Goal: Task Accomplishment & Management: Use online tool/utility

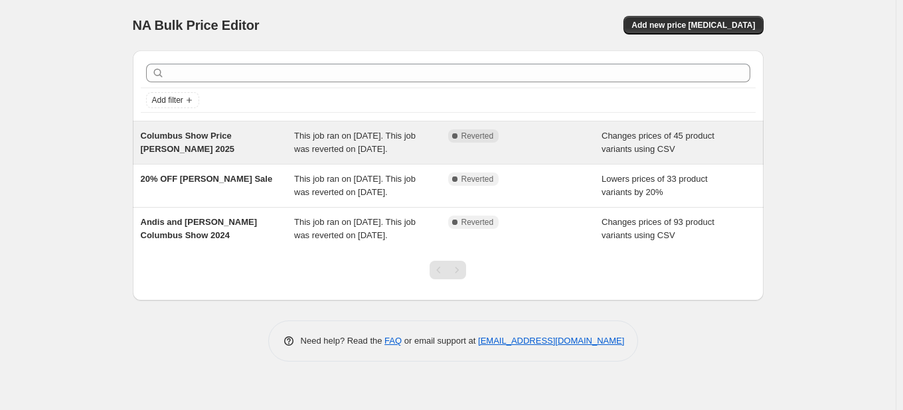
click at [238, 153] on div "Columbus Show Price [PERSON_NAME] 2025" at bounding box center [218, 142] width 154 height 27
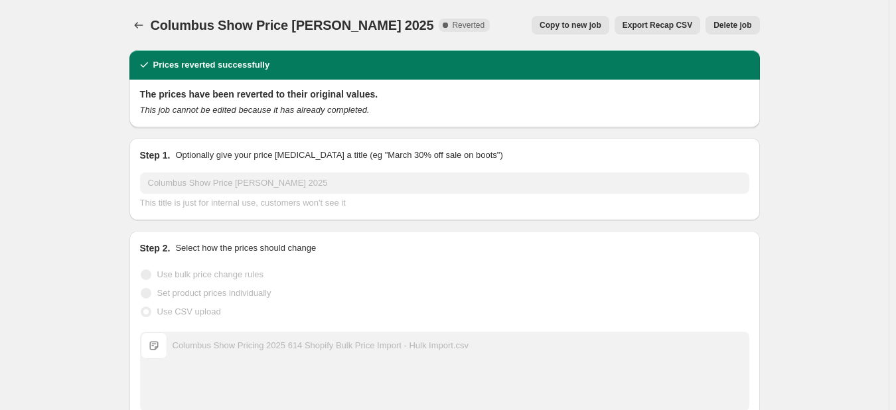
click at [601, 27] on span "Copy to new job" at bounding box center [571, 25] width 62 height 11
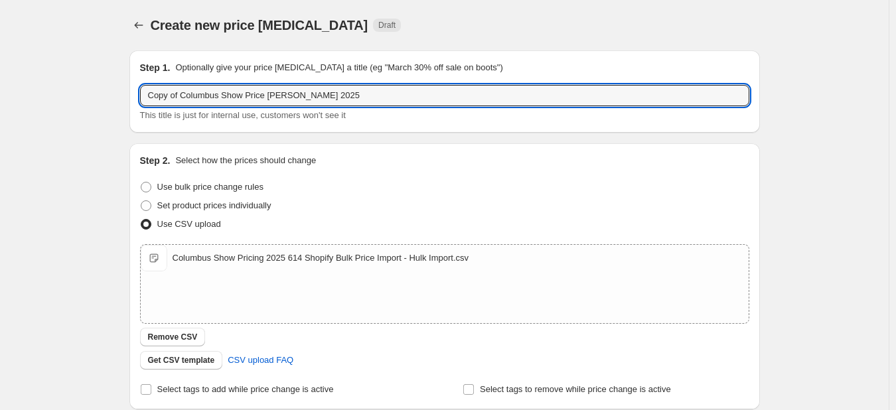
drag, startPoint x: 184, startPoint y: 100, endPoint x: 140, endPoint y: 98, distance: 43.8
click at [139, 100] on div "Step 1. Optionally give your price [MEDICAL_DATA] a title (eg "March 30% off sa…" at bounding box center [444, 91] width 631 height 82
click at [304, 104] on input "Columbus Show Price [PERSON_NAME] 2025" at bounding box center [444, 95] width 609 height 21
type input "Columbus Show Price [PERSON_NAME] 2025 Extended in store sale through end of we…"
click at [91, 171] on div "Create new price [MEDICAL_DATA]. This page is ready Create new price [MEDICAL_D…" at bounding box center [444, 307] width 889 height 615
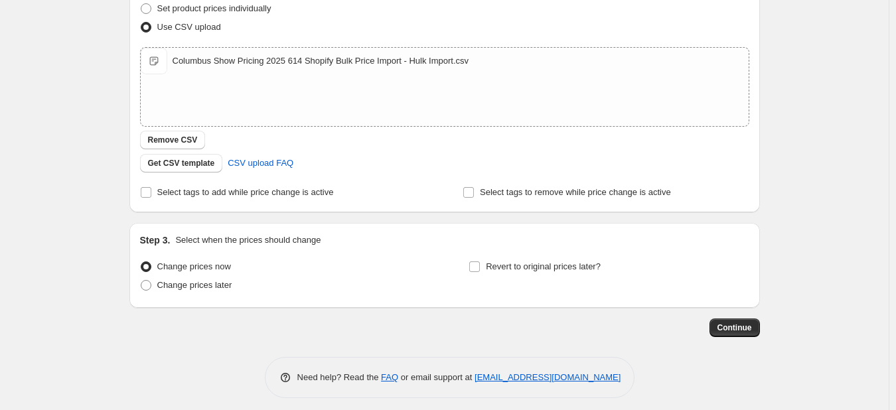
scroll to position [199, 0]
click at [485, 267] on label "Revert to original prices later?" at bounding box center [535, 265] width 132 height 19
click at [480, 267] on input "Revert to original prices later?" at bounding box center [474, 265] width 11 height 11
checkbox input "true"
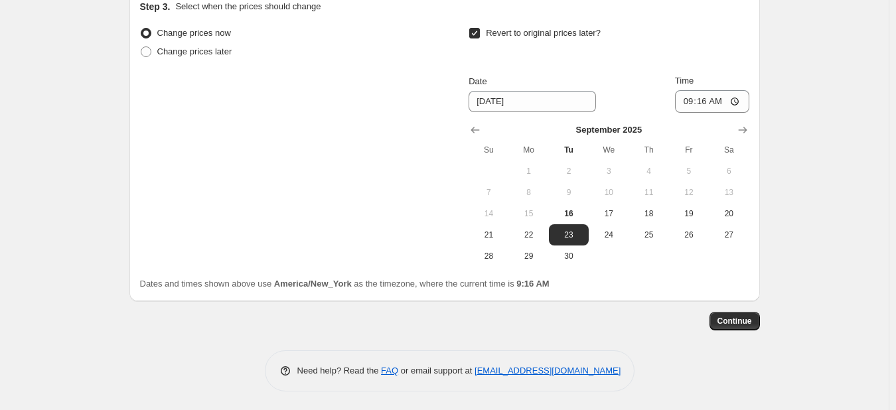
scroll to position [432, 0]
click at [686, 230] on span "26" at bounding box center [688, 233] width 29 height 11
type input "[DATE]"
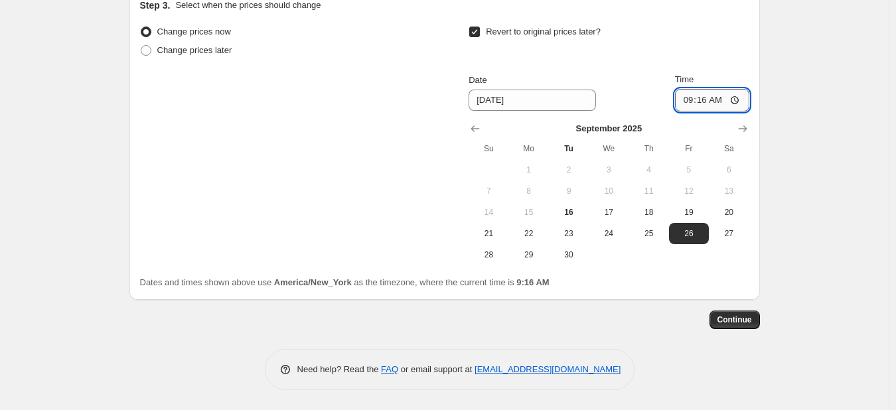
click at [694, 98] on input "09:16" at bounding box center [712, 100] width 74 height 23
click at [693, 104] on input "09:16" at bounding box center [712, 100] width 74 height 23
type input "19:00"
drag, startPoint x: 809, startPoint y: 153, endPoint x: 811, endPoint y: 146, distance: 6.8
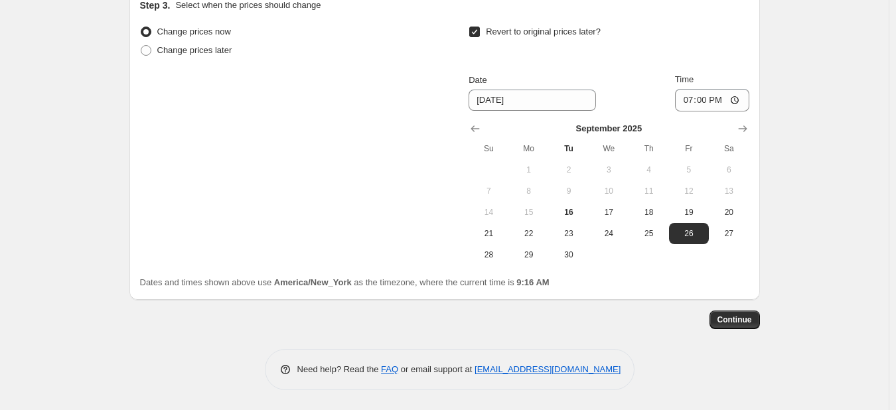
click at [535, 102] on input "[DATE]" at bounding box center [532, 100] width 127 height 21
click at [687, 212] on span "19" at bounding box center [688, 212] width 29 height 11
type input "[DATE]"
click at [580, 327] on div "Continue" at bounding box center [444, 320] width 631 height 19
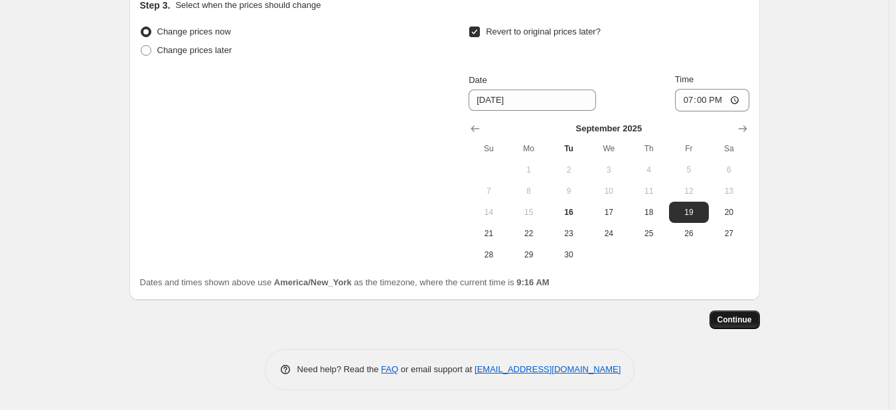
click at [744, 322] on span "Continue" at bounding box center [735, 320] width 35 height 11
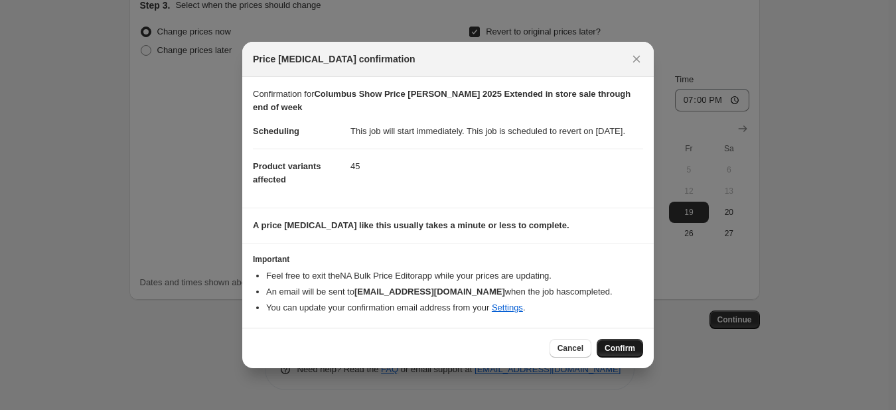
click at [615, 353] on span "Confirm" at bounding box center [620, 348] width 31 height 11
